Goal: Task Accomplishment & Management: Use online tool/utility

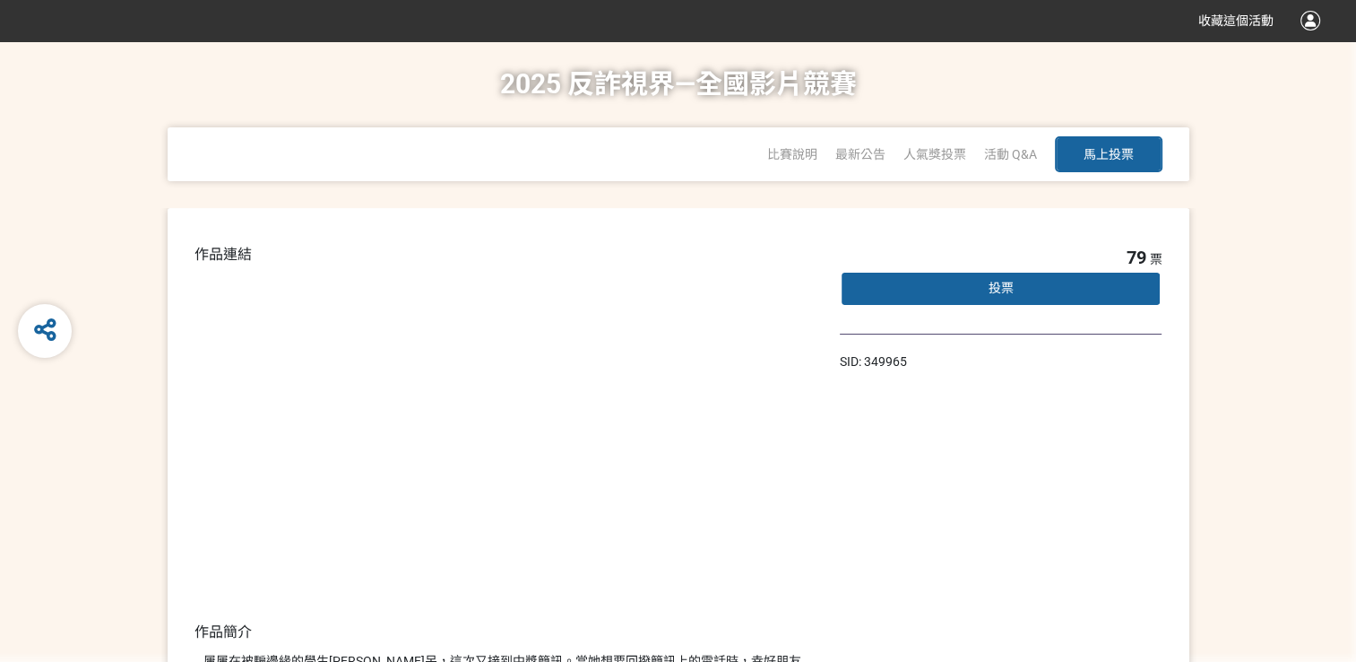
click at [974, 289] on div "投票" at bounding box center [1001, 289] width 323 height 36
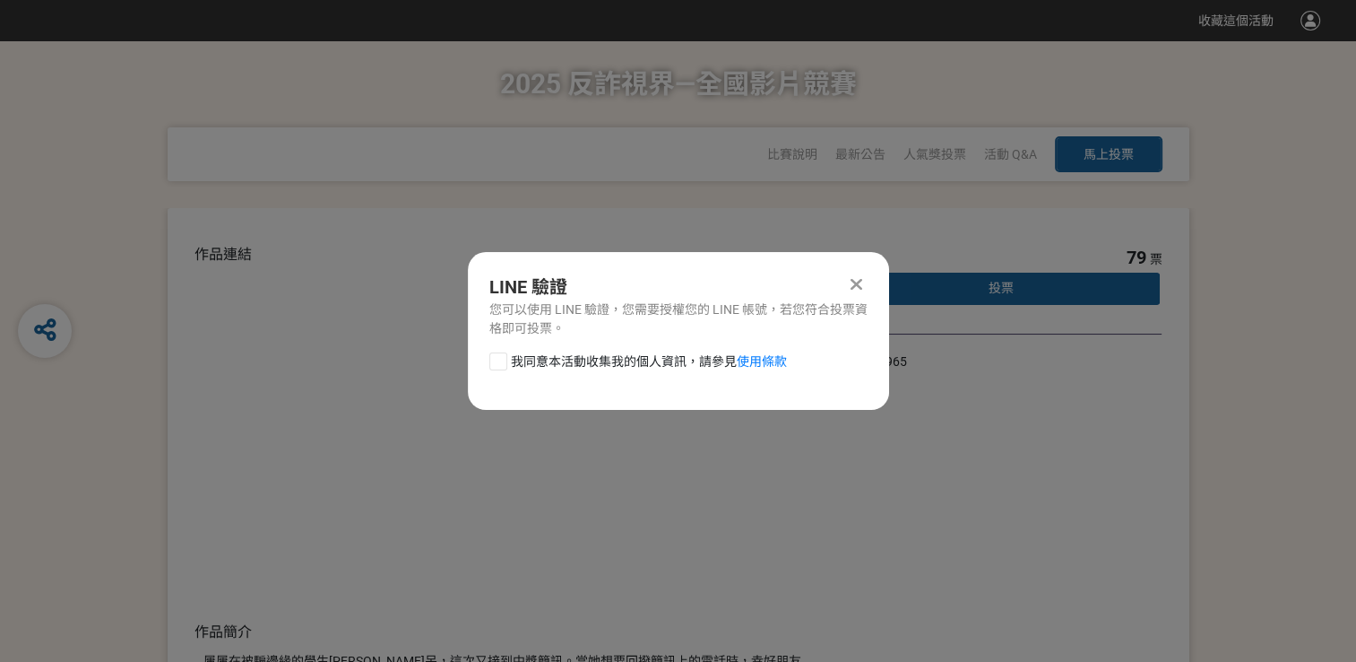
click at [529, 368] on span "我同意本活動收集我的個人資訊，請參見 使用條款" at bounding box center [649, 361] width 276 height 19
click at [502, 367] on input "我同意本活動收集我的個人資訊，請參見 使用條款" at bounding box center [496, 361] width 12 height 12
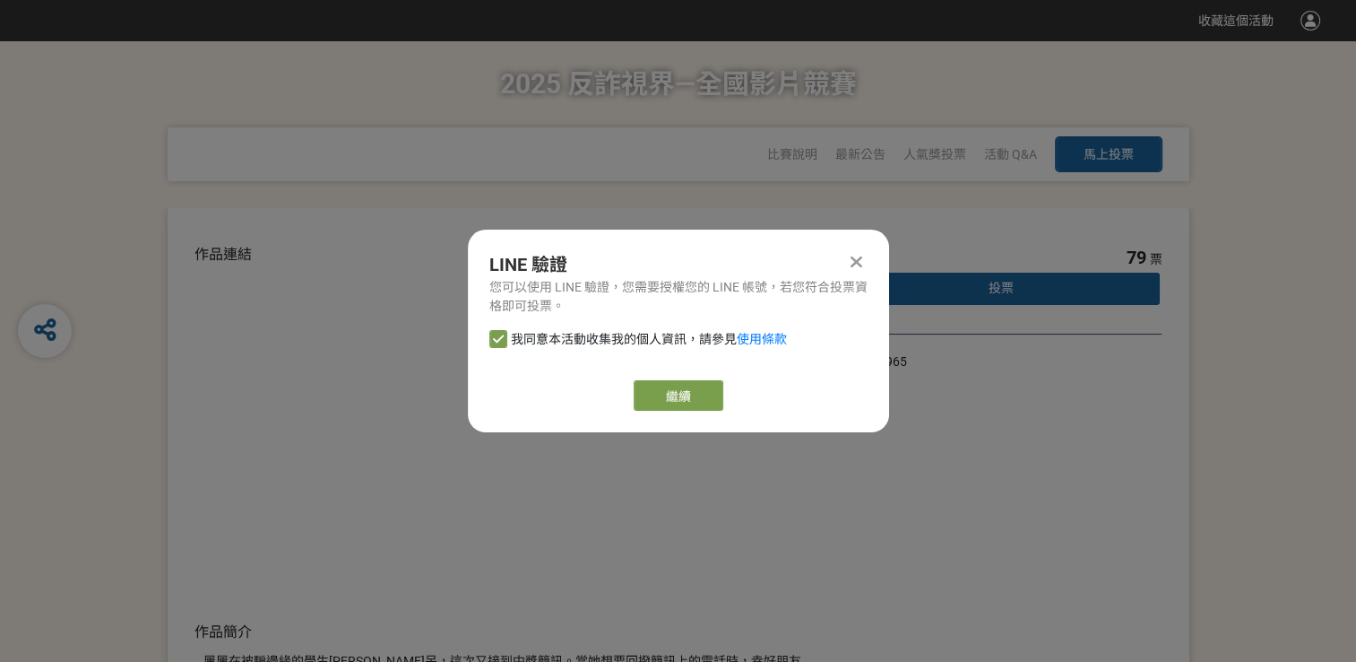
checkbox input "false"
click at [491, 360] on div "我同意本活動收集我的個人資訊，請參見 使用條款" at bounding box center [678, 348] width 421 height 36
click at [630, 392] on div "繼續" at bounding box center [678, 395] width 378 height 30
click at [661, 403] on link "繼續" at bounding box center [679, 395] width 90 height 30
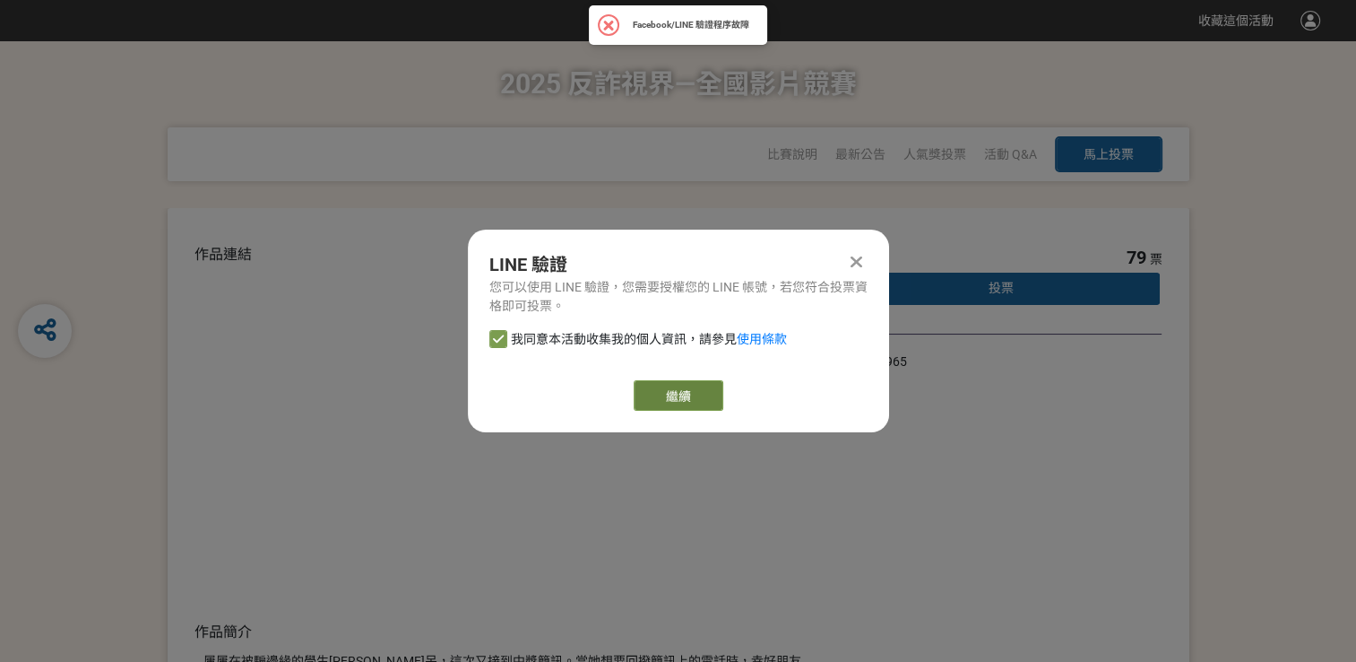
click at [699, 400] on link "繼續" at bounding box center [679, 395] width 90 height 30
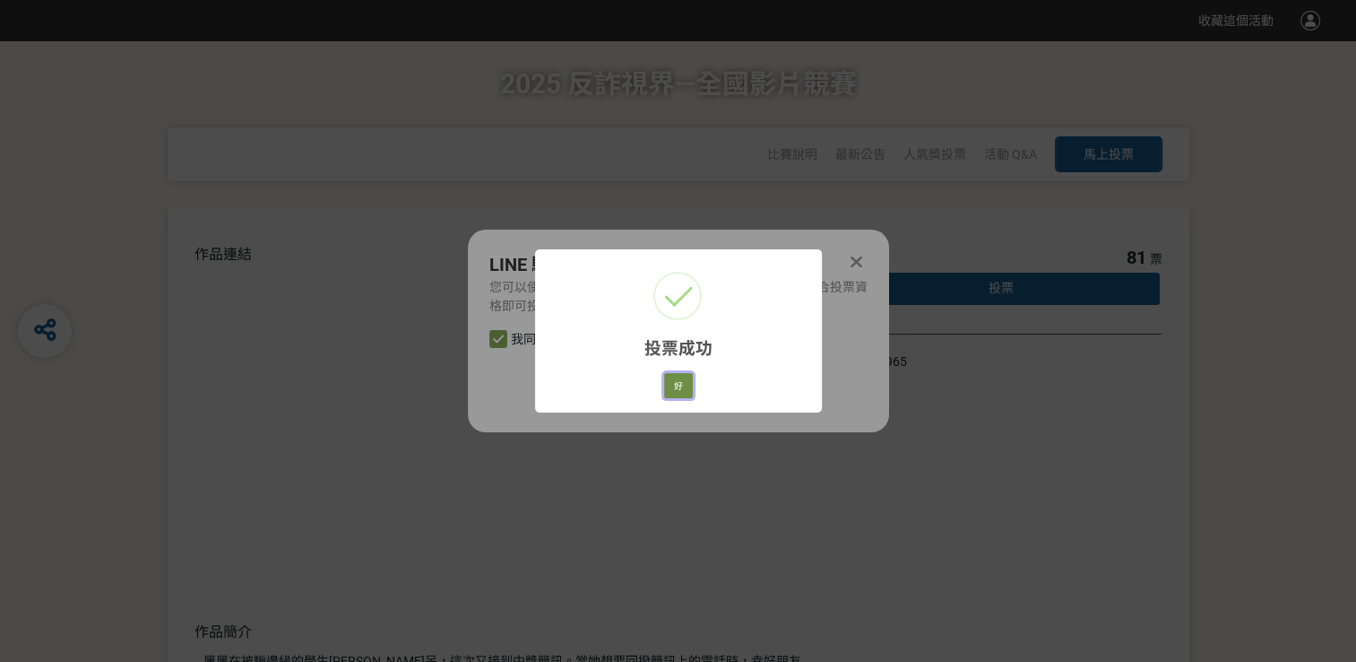
click at [679, 393] on button "好" at bounding box center [678, 385] width 29 height 25
